Goal: Task Accomplishment & Management: Use online tool/utility

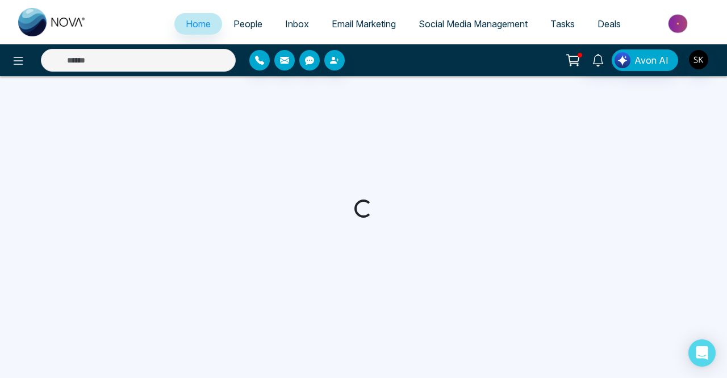
select select "*"
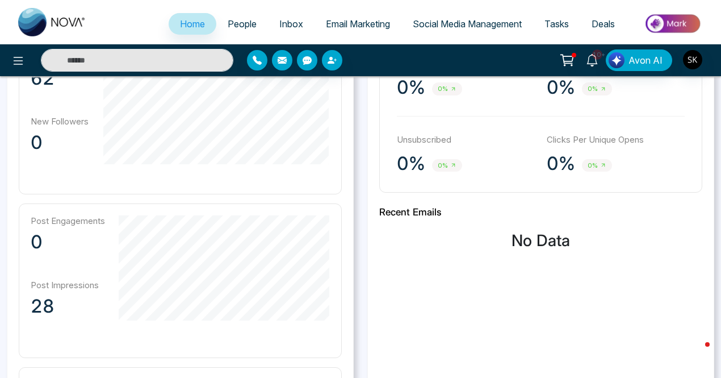
scroll to position [393, 0]
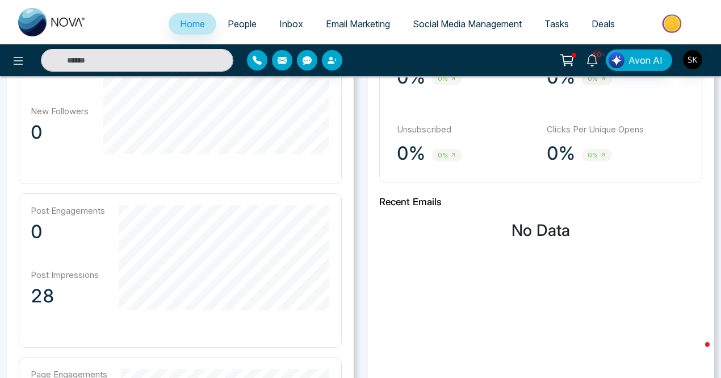
click at [350, 24] on span "Email Marketing" at bounding box center [358, 23] width 64 height 11
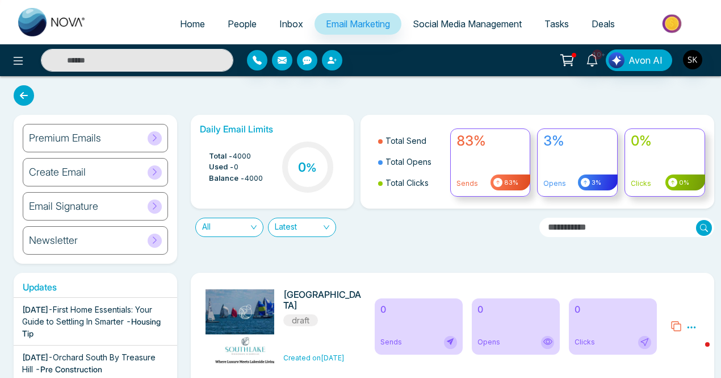
click at [155, 137] on icon at bounding box center [155, 137] width 9 height 9
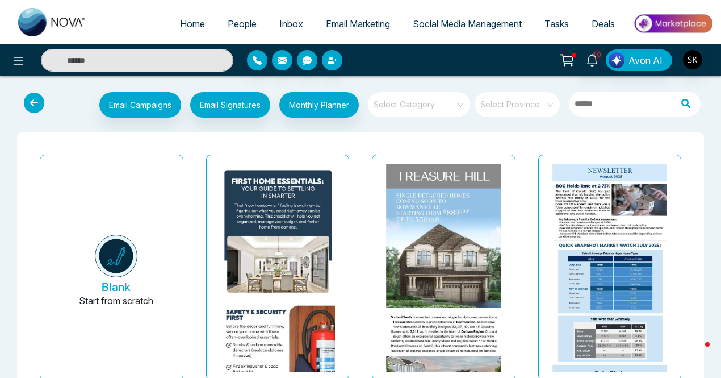
click at [559, 18] on link "Tasks" at bounding box center [556, 24] width 47 height 22
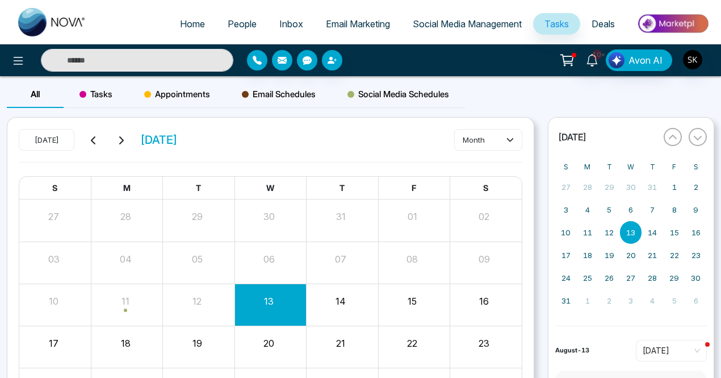
click at [600, 20] on span "Deals" at bounding box center [603, 23] width 23 height 11
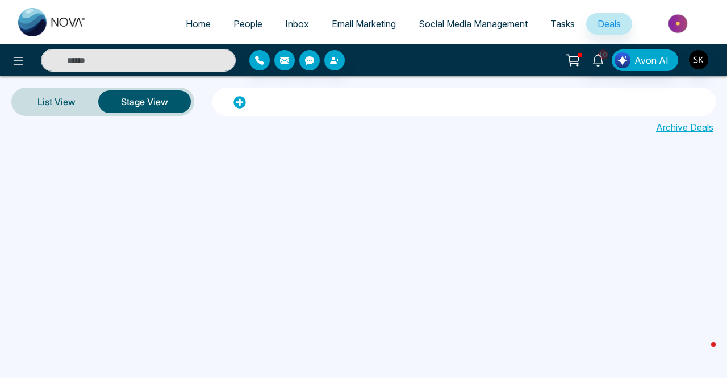
click at [186, 20] on span "Home" at bounding box center [198, 23] width 25 height 11
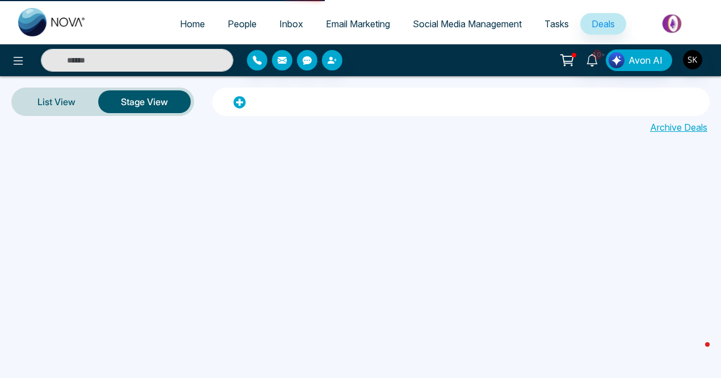
select select "*"
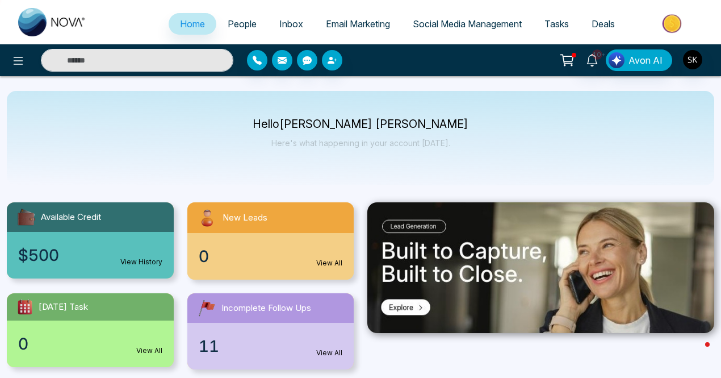
click at [240, 26] on span "People" at bounding box center [242, 23] width 29 height 11
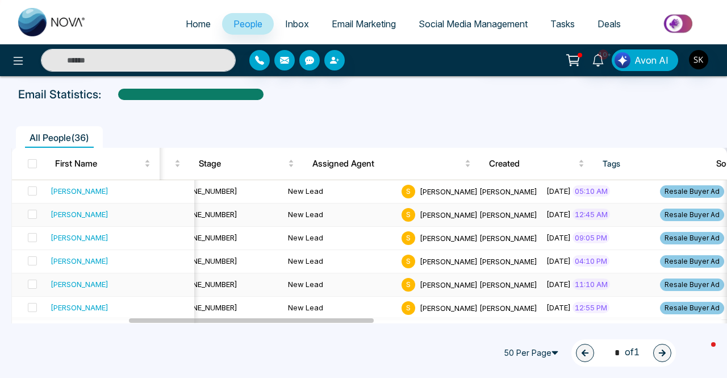
scroll to position [0, 340]
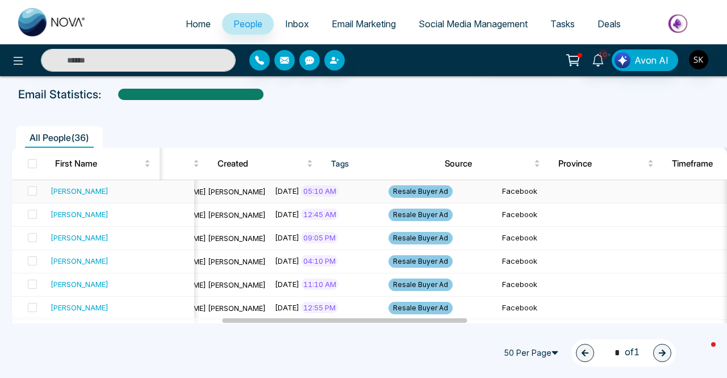
click at [389, 191] on span "Resale Buyer Ad" at bounding box center [421, 191] width 64 height 12
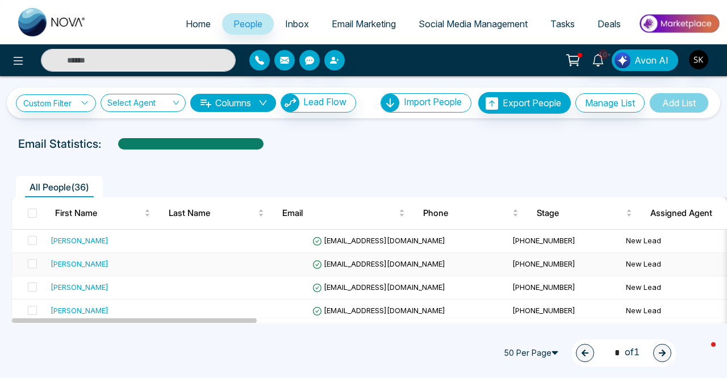
click at [80, 266] on div "[PERSON_NAME]" at bounding box center [80, 263] width 58 height 11
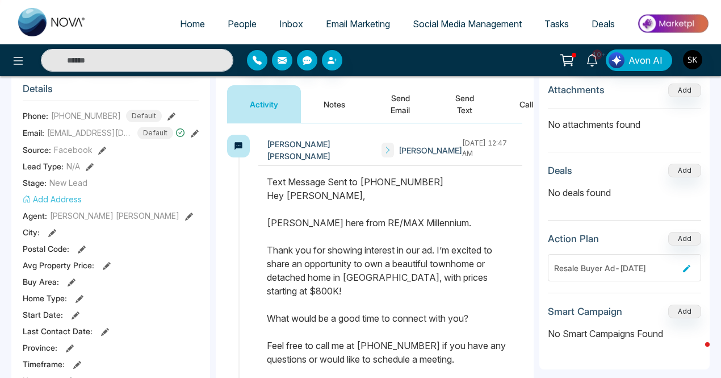
scroll to position [150, 0]
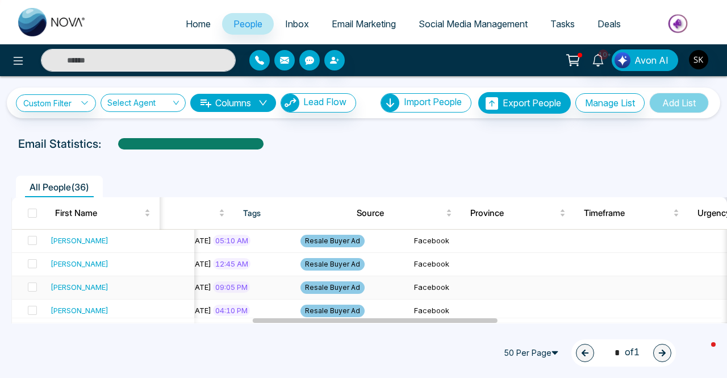
scroll to position [0, 644]
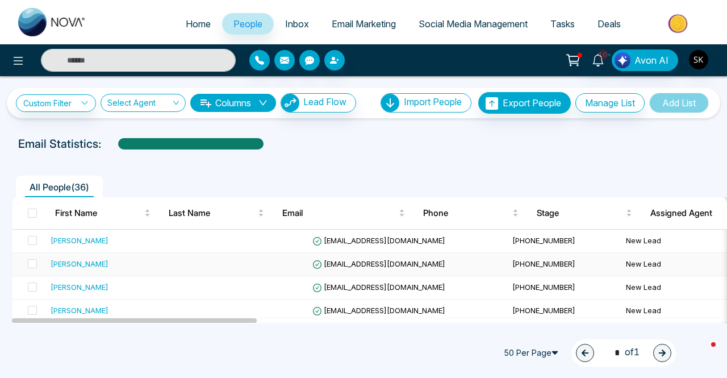
select select "*"
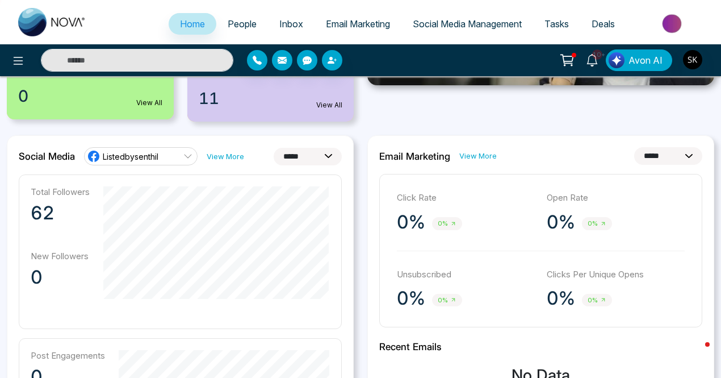
click at [287, 151] on select "**********" at bounding box center [308, 157] width 68 height 18
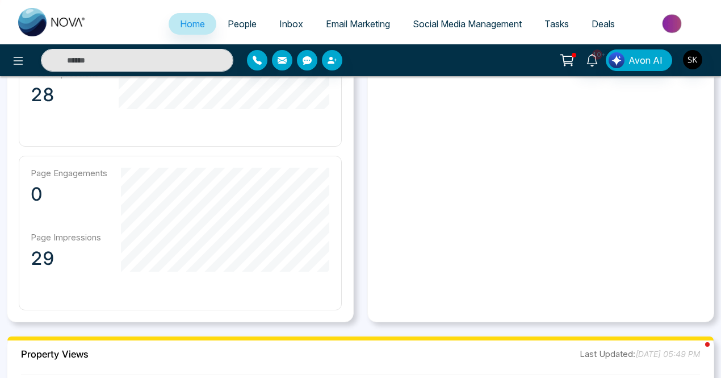
click at [279, 24] on span "Inbox" at bounding box center [291, 23] width 24 height 11
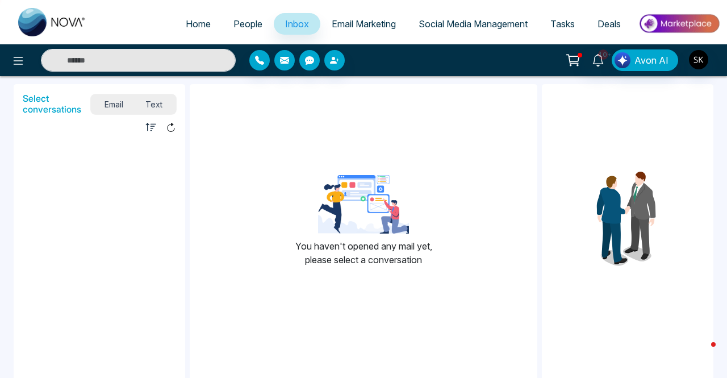
click at [158, 99] on span "Text" at bounding box center [155, 104] width 40 height 15
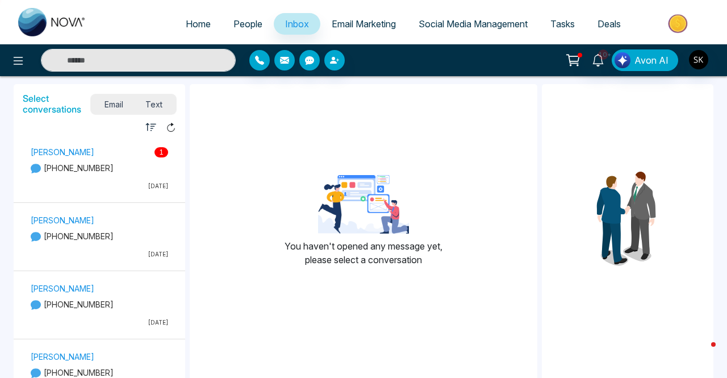
click at [475, 21] on span "Social Media Management" at bounding box center [473, 23] width 109 height 11
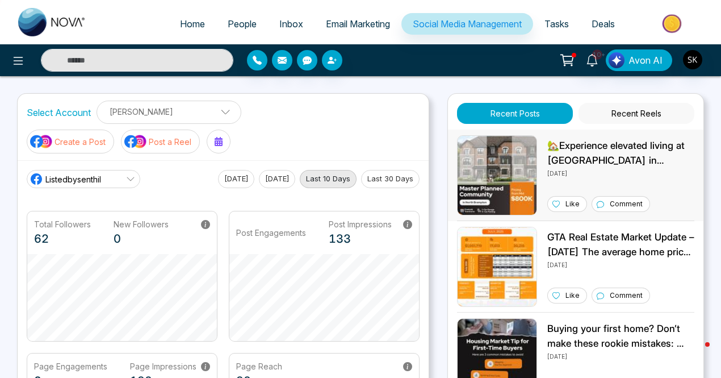
click at [477, 153] on img at bounding box center [497, 175] width 80 height 80
click at [269, 181] on button "[DATE]" at bounding box center [277, 179] width 36 height 18
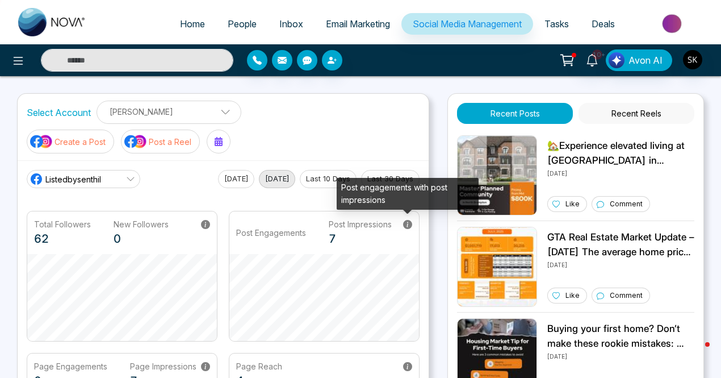
click at [408, 222] on icon at bounding box center [407, 224] width 9 height 9
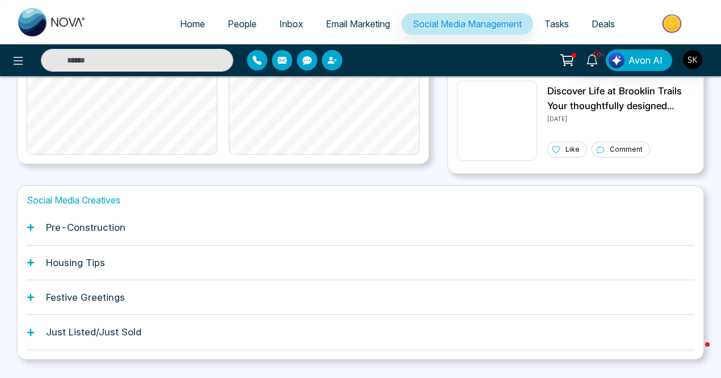
scroll to position [337, 0]
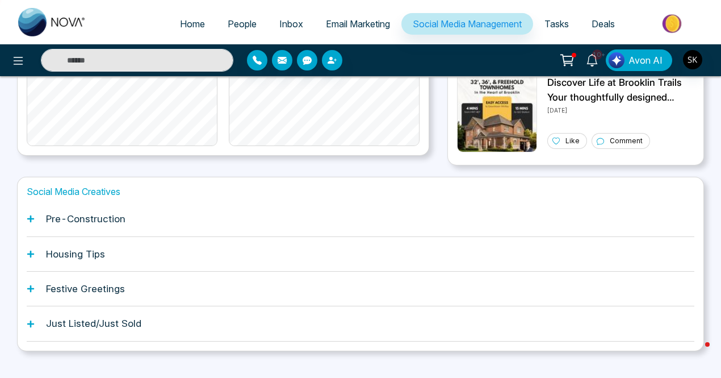
click at [27, 223] on div "Pre-Construction" at bounding box center [361, 219] width 668 height 35
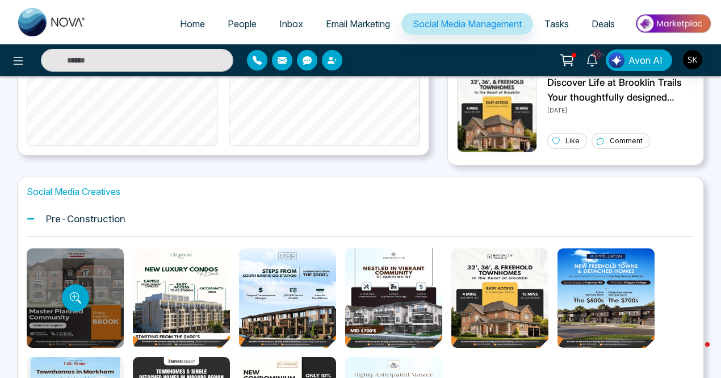
click at [97, 272] on div at bounding box center [75, 297] width 97 height 99
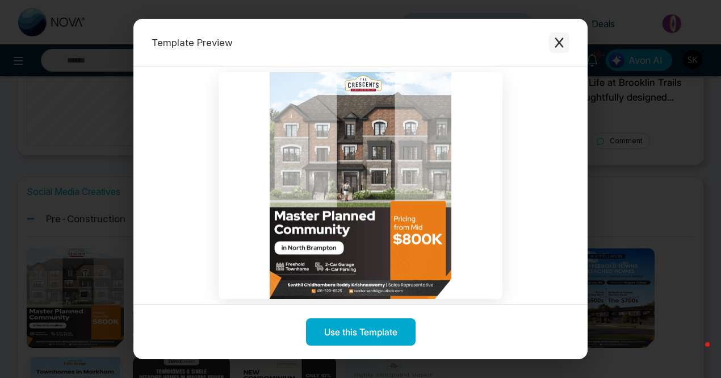
click at [561, 45] on icon "Close modal" at bounding box center [559, 42] width 9 height 10
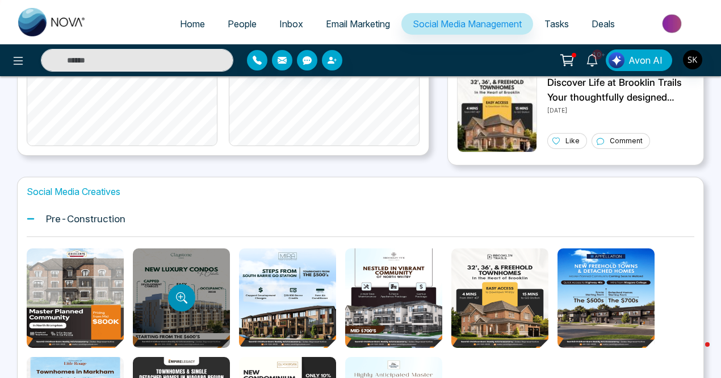
click at [172, 288] on button "Preview template" at bounding box center [181, 297] width 27 height 27
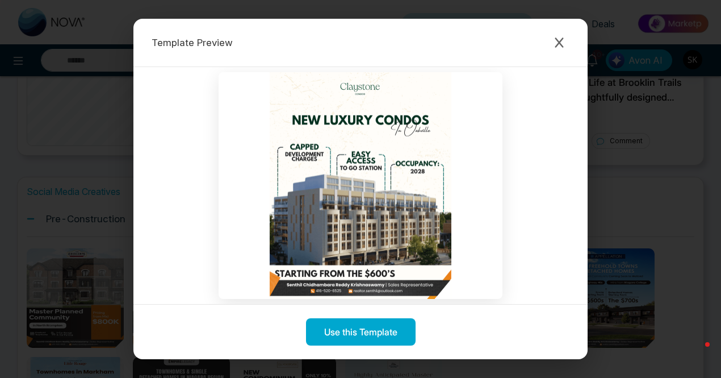
click at [353, 85] on img at bounding box center [361, 185] width 284 height 227
click at [556, 49] on button "Close modal" at bounding box center [559, 42] width 20 height 20
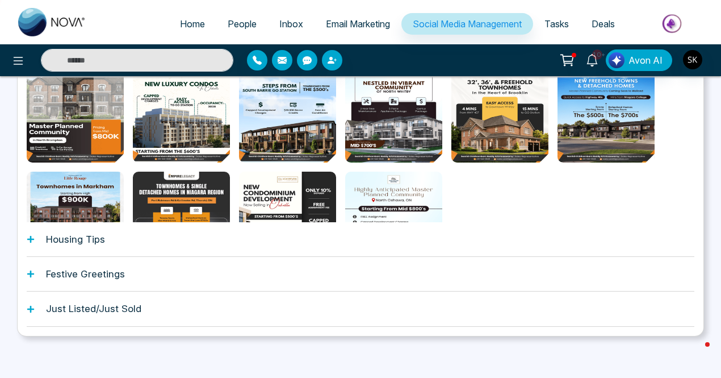
scroll to position [527, 0]
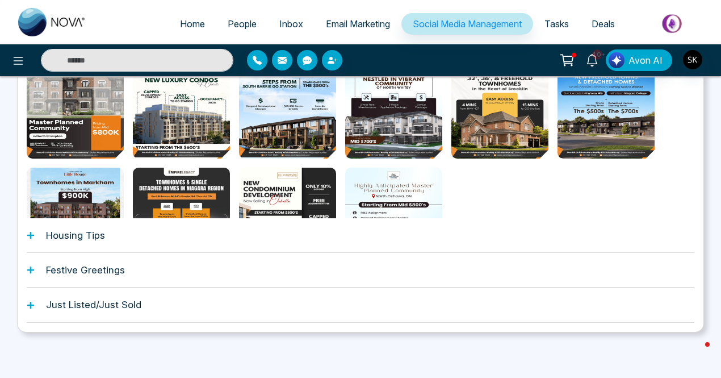
click at [87, 233] on h1 "Housing Tips" at bounding box center [75, 234] width 59 height 11
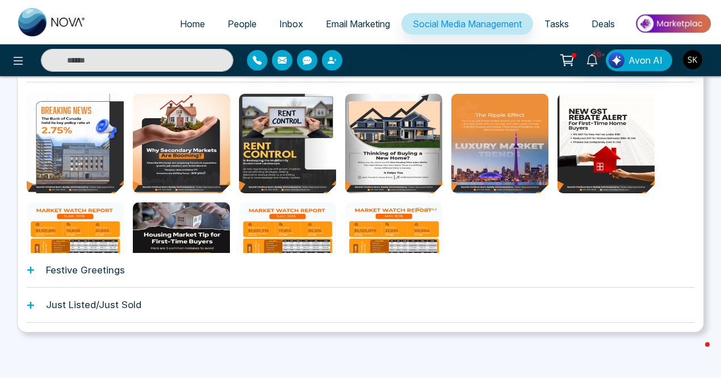
click at [83, 272] on h1 "Festive Greetings" at bounding box center [85, 269] width 79 height 11
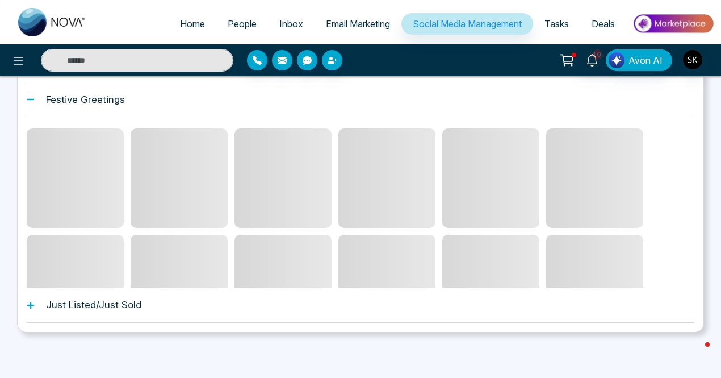
scroll to position [478, 0]
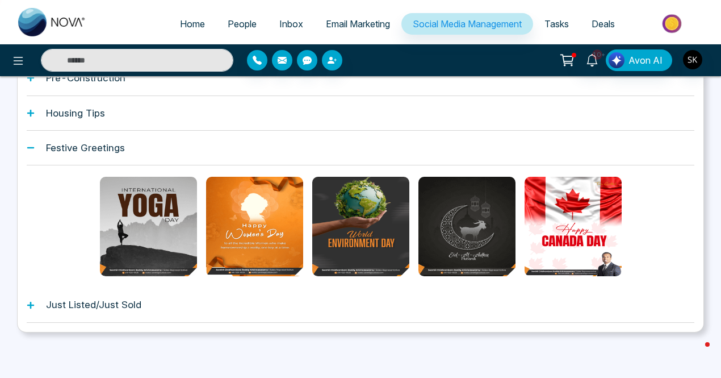
click at [75, 303] on h1 "Just Listed/Just Sold" at bounding box center [93, 304] width 95 height 11
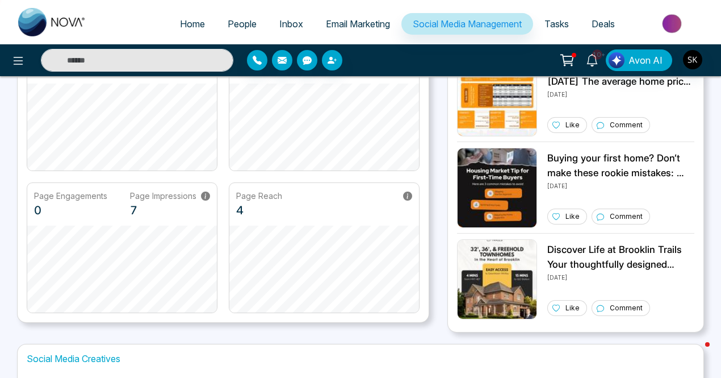
scroll to position [0, 0]
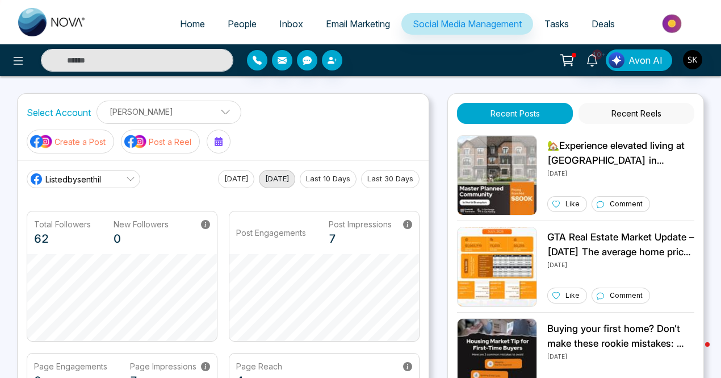
click at [637, 114] on button "Recent Reels" at bounding box center [637, 113] width 116 height 21
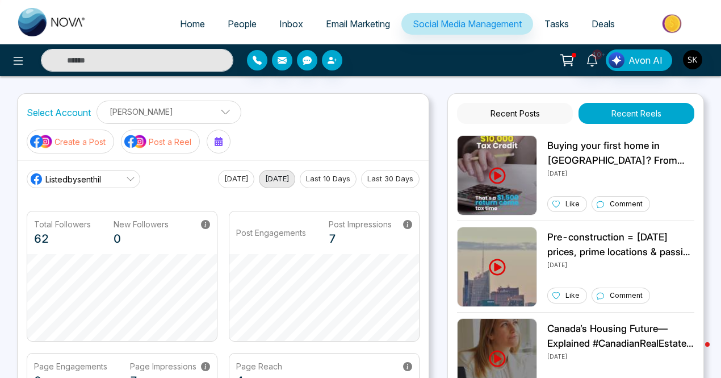
click at [511, 116] on button "Recent Posts" at bounding box center [515, 113] width 116 height 21
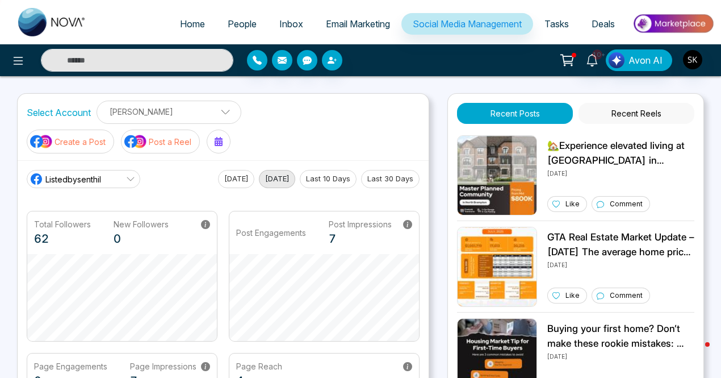
click at [322, 181] on button "Last 10 Days" at bounding box center [328, 179] width 57 height 18
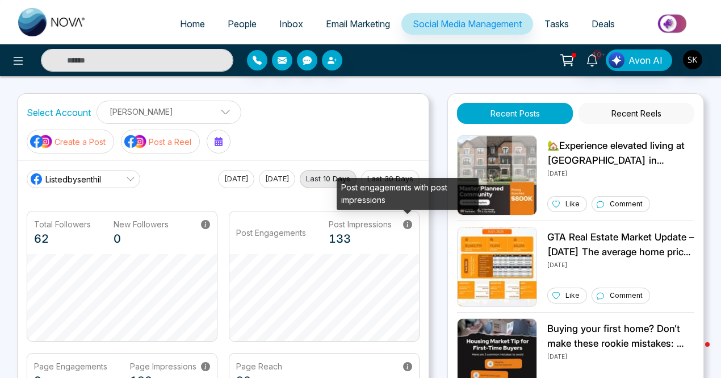
click at [406, 224] on icon at bounding box center [407, 224] width 9 height 9
